Goal: Information Seeking & Learning: Find specific fact

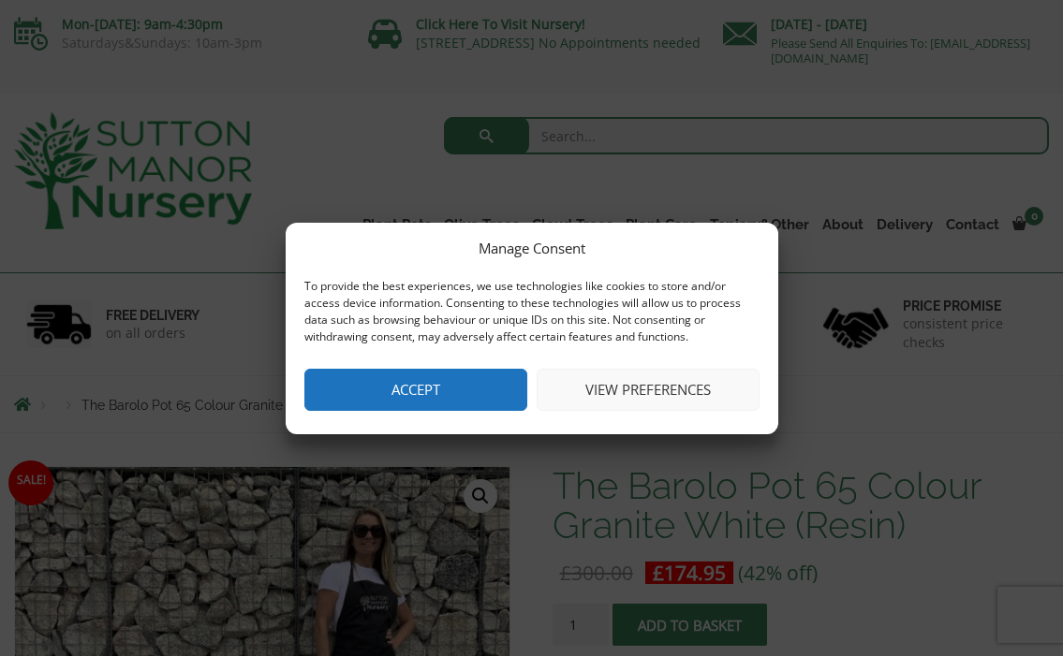
click at [423, 387] on button "Accept" at bounding box center [415, 390] width 223 height 42
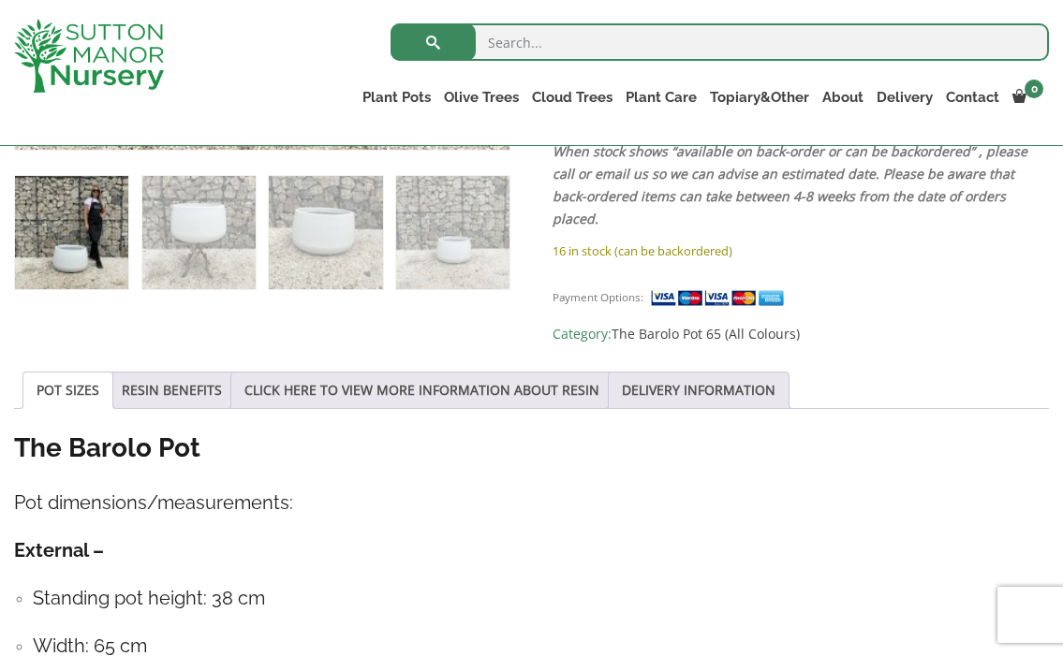
scroll to position [754, 0]
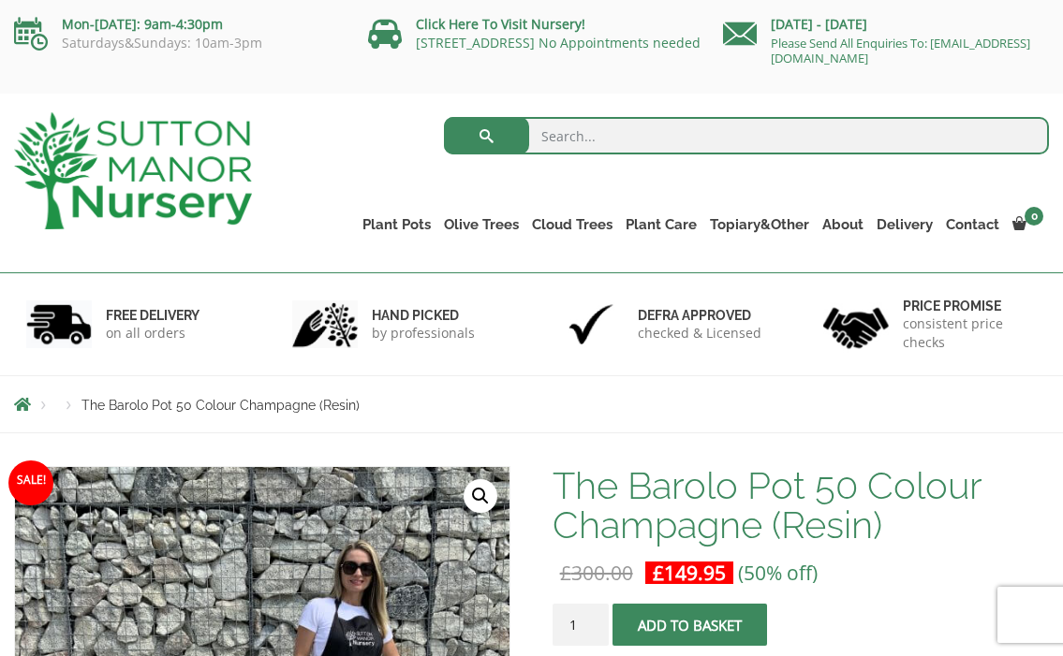
click at [534, 126] on input "search" at bounding box center [746, 135] width 605 height 37
type input "barolo pot 40"
click at [486, 136] on button "submit" at bounding box center [486, 135] width 85 height 37
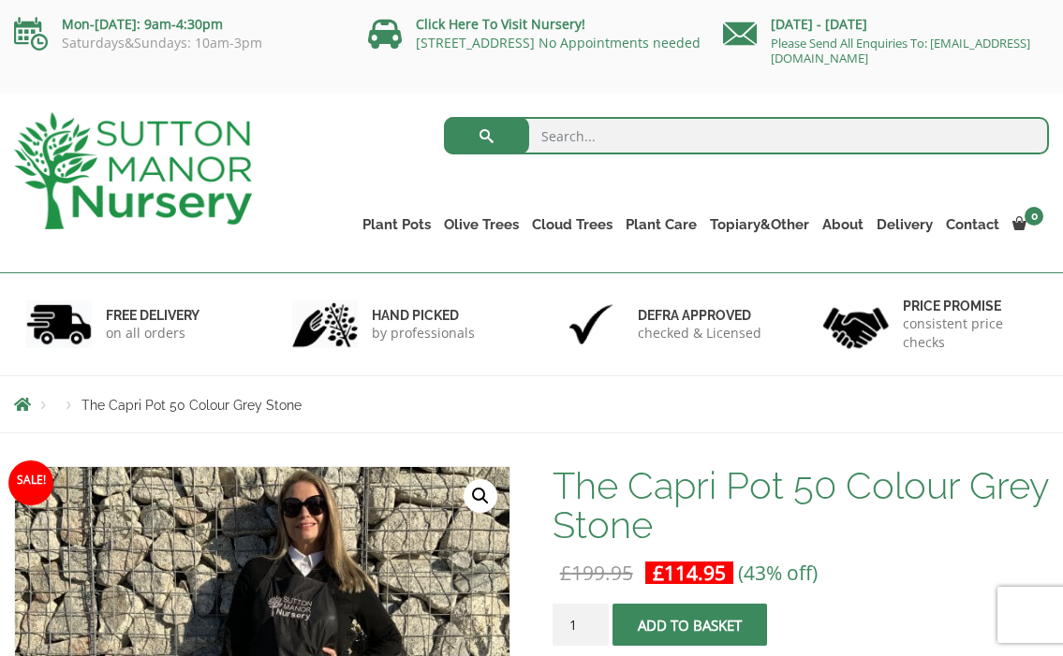
click at [840, 91] on div "Mon-Friday: 9am-4:30pm Saturdays&Sundays: 10am-3pm Click Here To Visit Nursery!…" at bounding box center [531, 47] width 1063 height 94
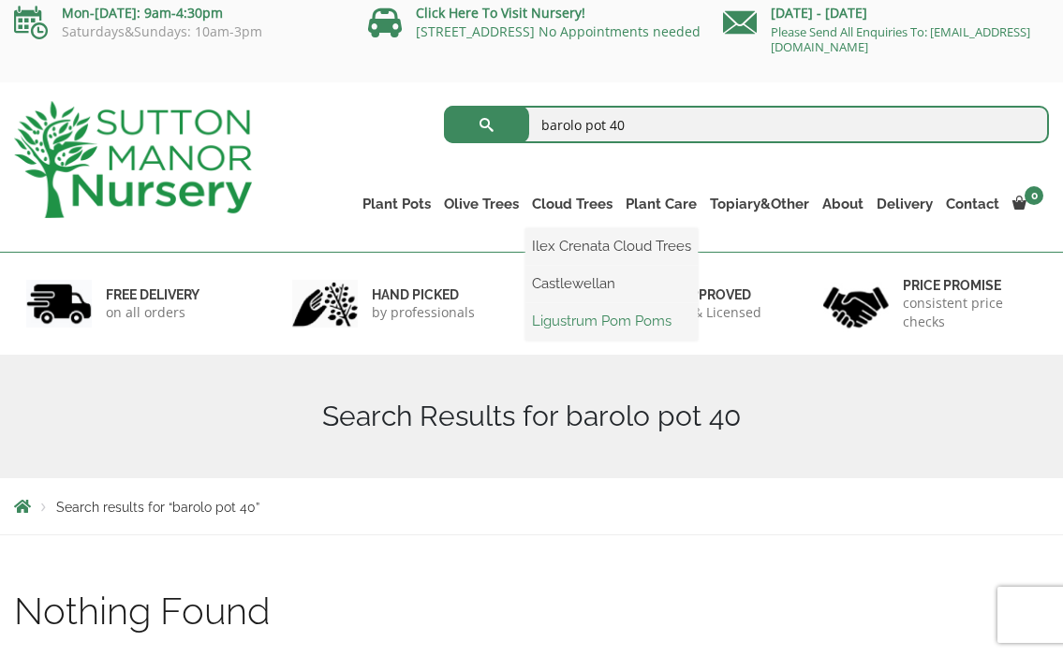
scroll to position [19, 0]
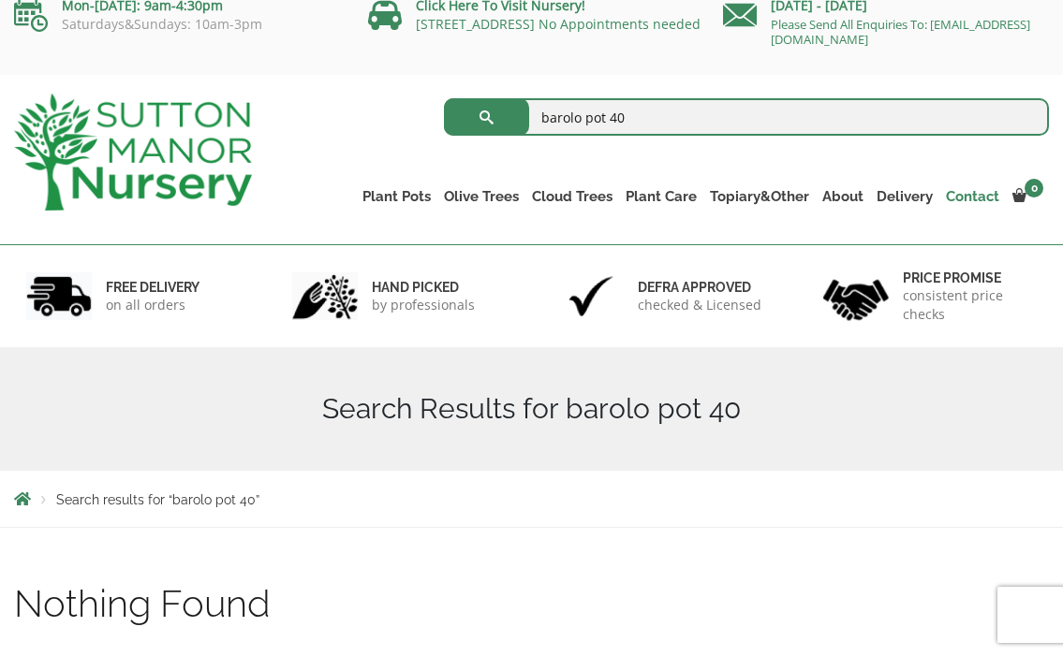
click at [968, 191] on link "Contact" at bounding box center [972, 197] width 66 height 26
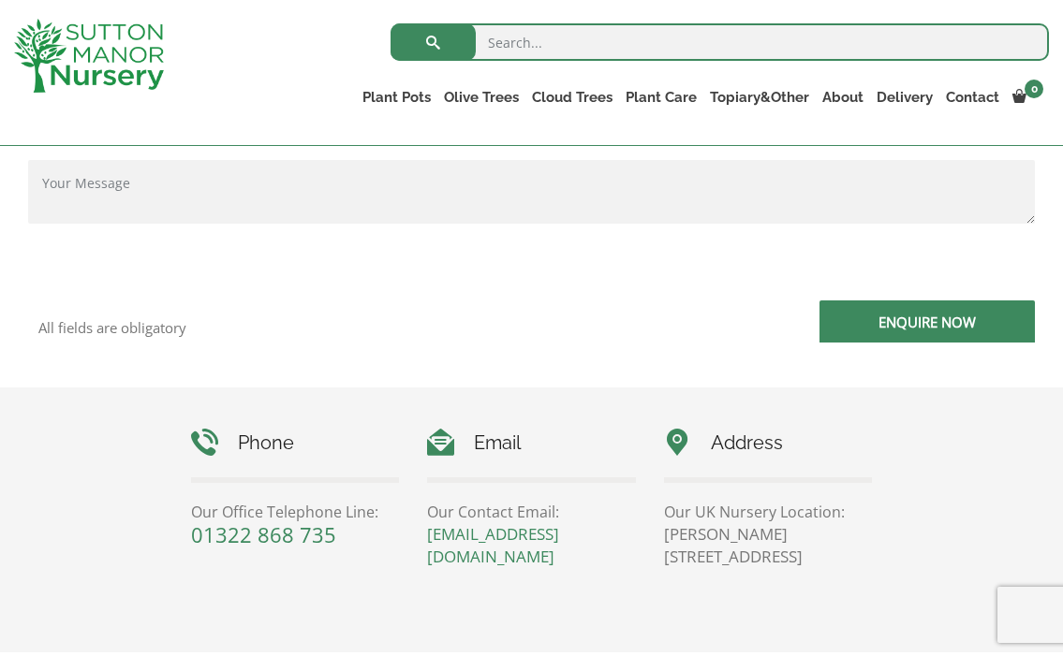
scroll to position [641, 0]
